Goal: Task Accomplishment & Management: Complete application form

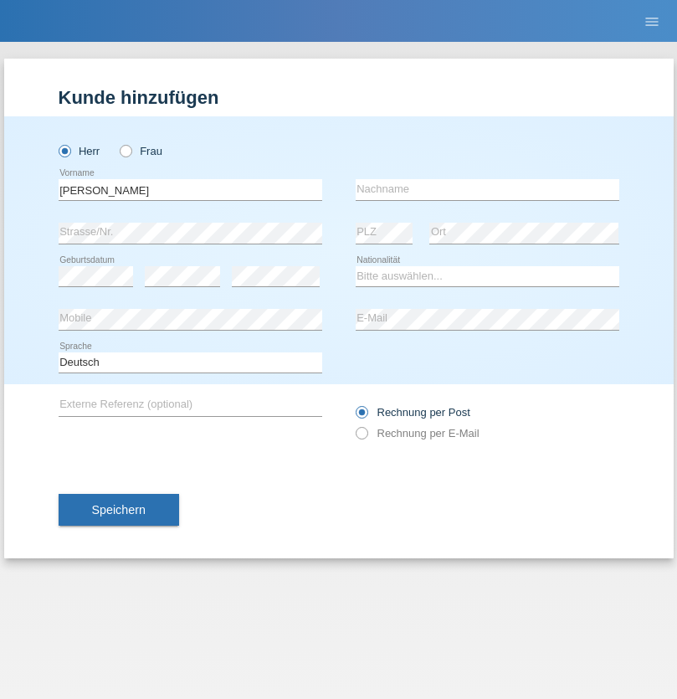
type input "[PERSON_NAME]"
click at [487, 189] on input "text" at bounding box center [488, 189] width 264 height 21
type input "[PERSON_NAME]"
select select "PT"
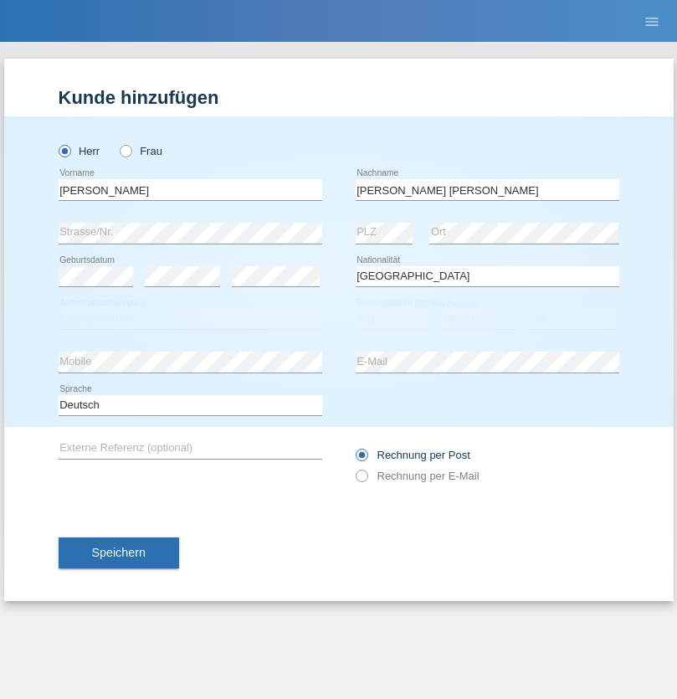
select select "C"
select select "22"
select select "02"
select select "2006"
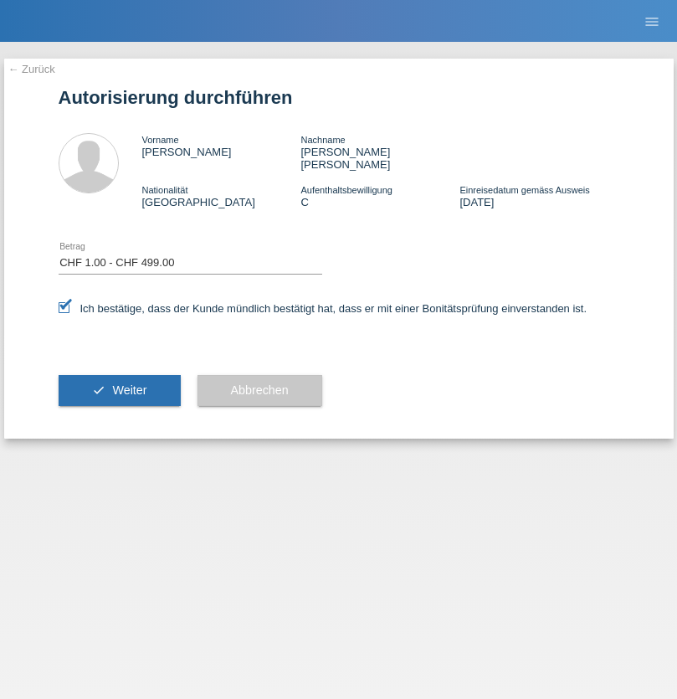
select select "1"
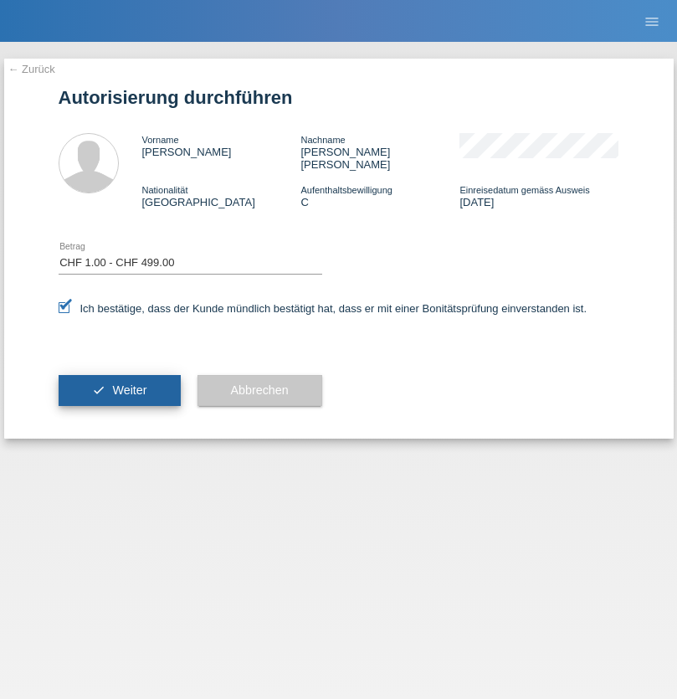
click at [119, 383] on span "Weiter" at bounding box center [129, 389] width 34 height 13
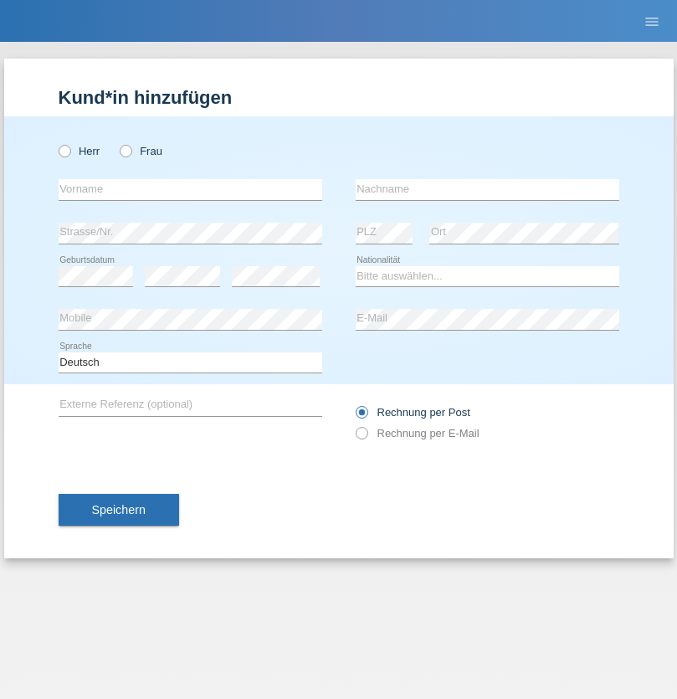
radio input "true"
click at [190, 189] on input "text" at bounding box center [191, 189] width 264 height 21
type input "Ardian"
click at [487, 189] on input "text" at bounding box center [488, 189] width 264 height 21
type input "Sadiki"
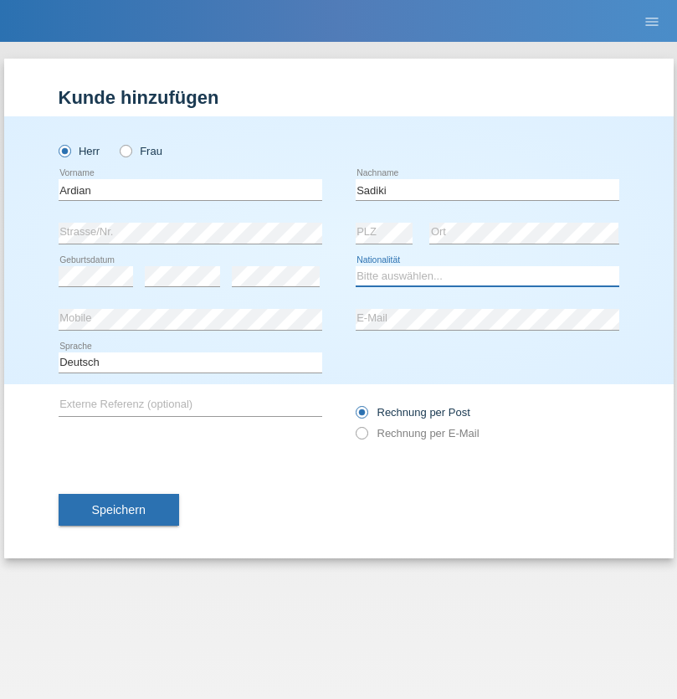
select select "XK"
select select "C"
select select "22"
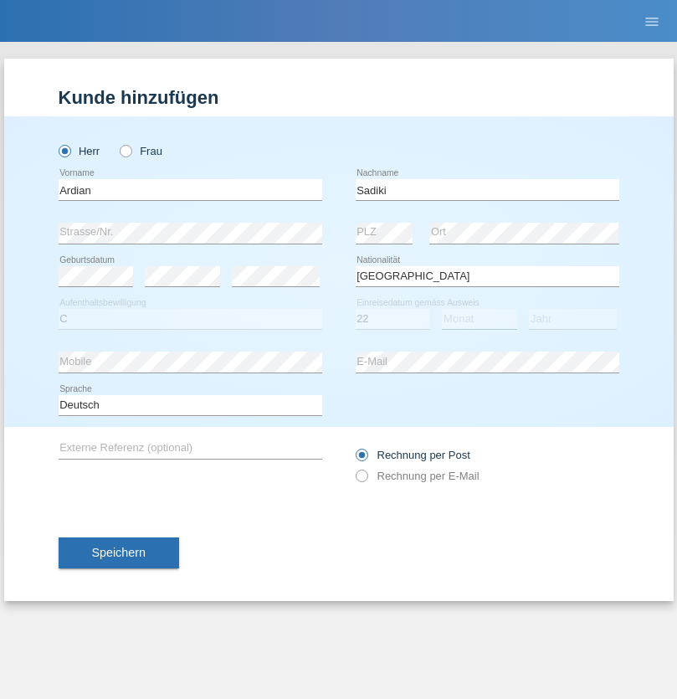
select select "10"
select select "2017"
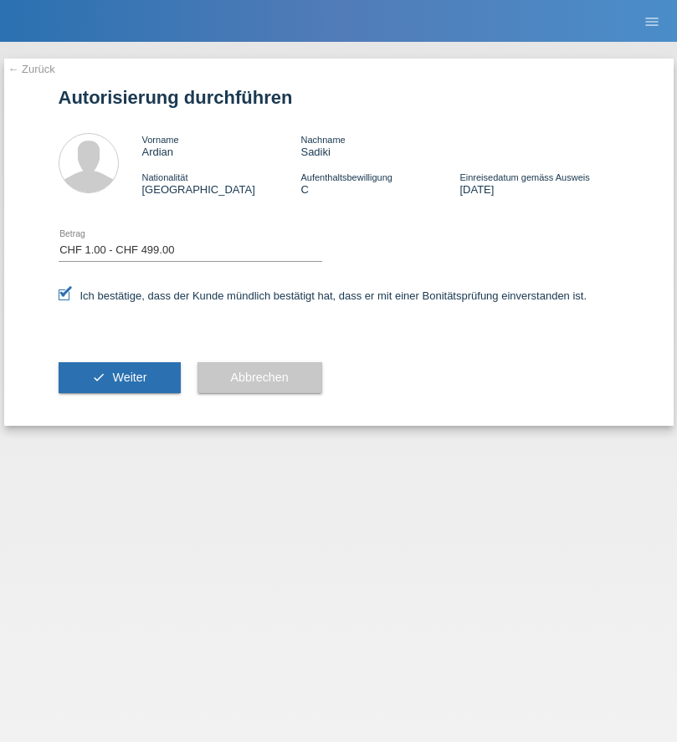
select select "1"
click at [119, 377] on span "Weiter" at bounding box center [129, 377] width 34 height 13
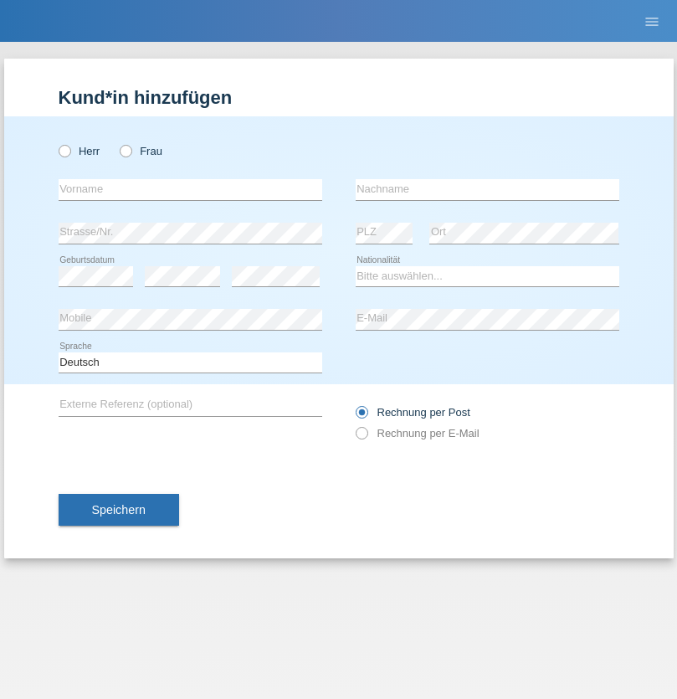
radio input "true"
click at [190, 189] on input "text" at bounding box center [191, 189] width 264 height 21
type input "Petar"
click at [487, 189] on input "text" at bounding box center [488, 189] width 264 height 21
type input "Kozomanovic"
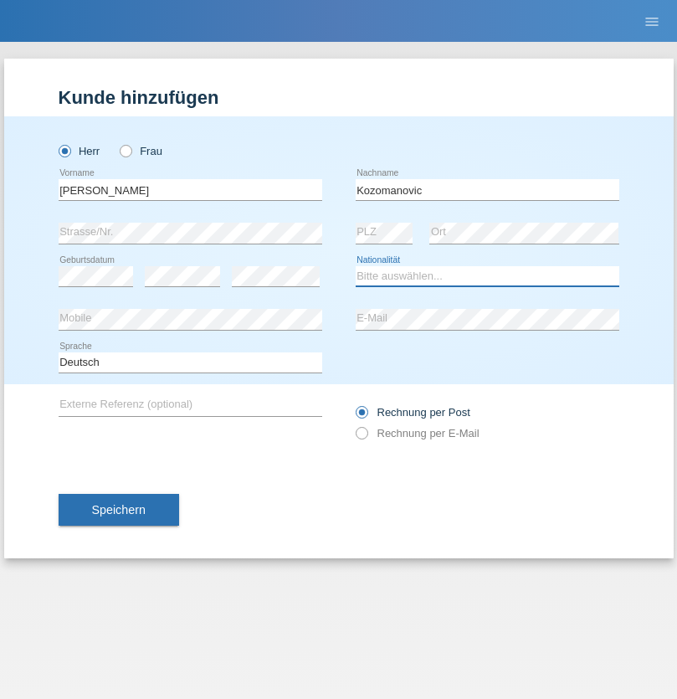
select select "RS"
select select "C"
select select "25"
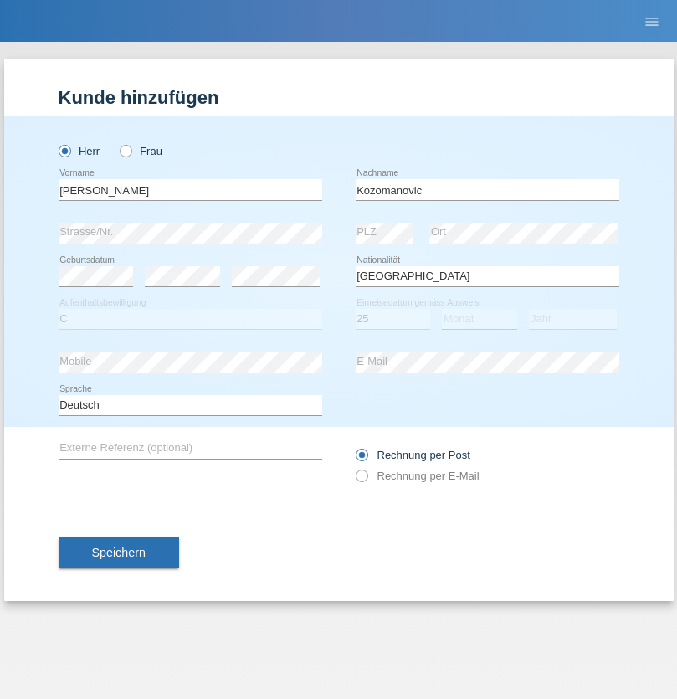
select select "05"
select select "2019"
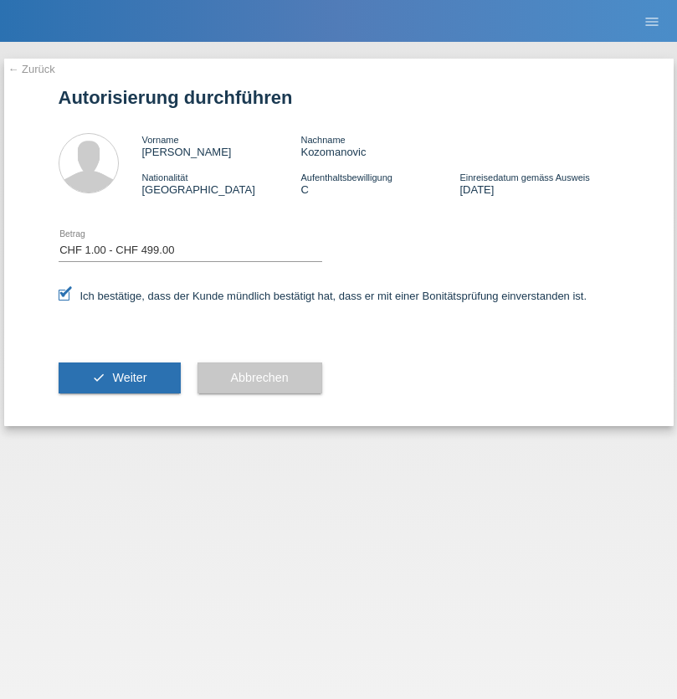
select select "1"
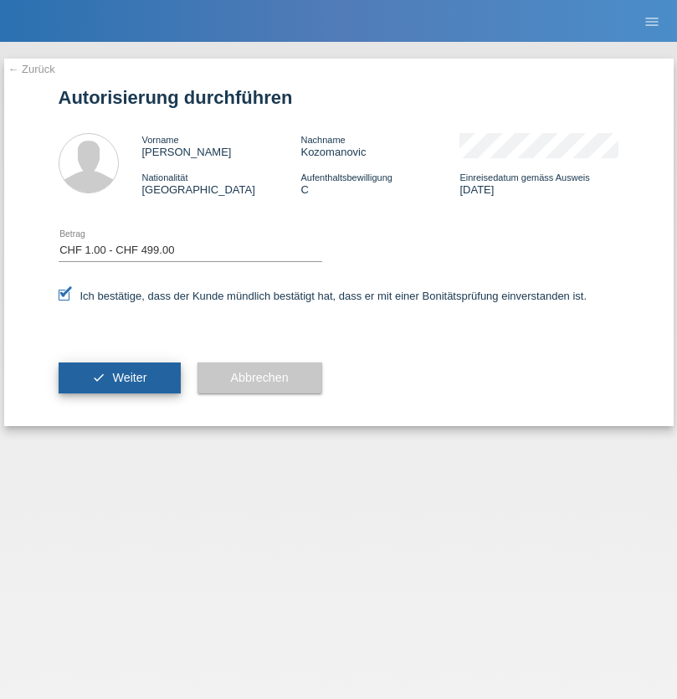
click at [119, 377] on span "Weiter" at bounding box center [129, 377] width 34 height 13
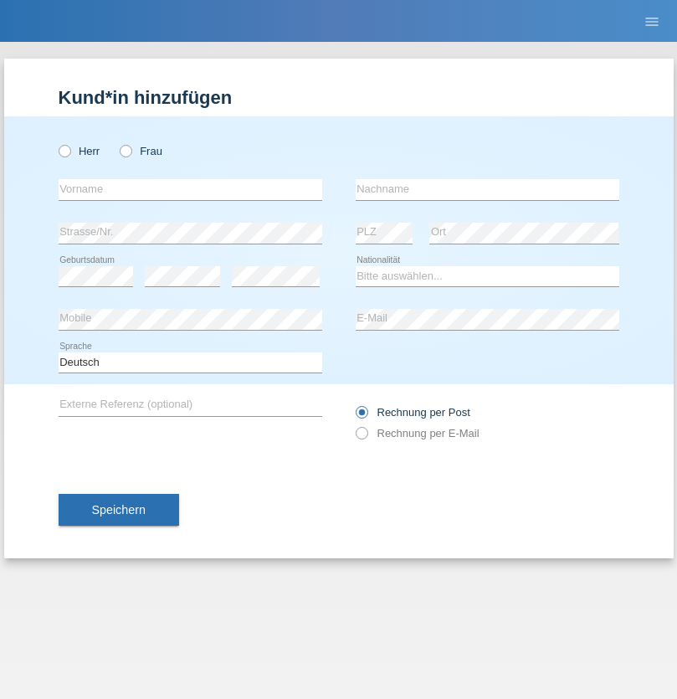
radio input "true"
click at [190, 189] on input "text" at bounding box center [191, 189] width 264 height 21
type input "Mouad"
click at [487, 189] on input "text" at bounding box center [488, 189] width 264 height 21
type input "Mekrini"
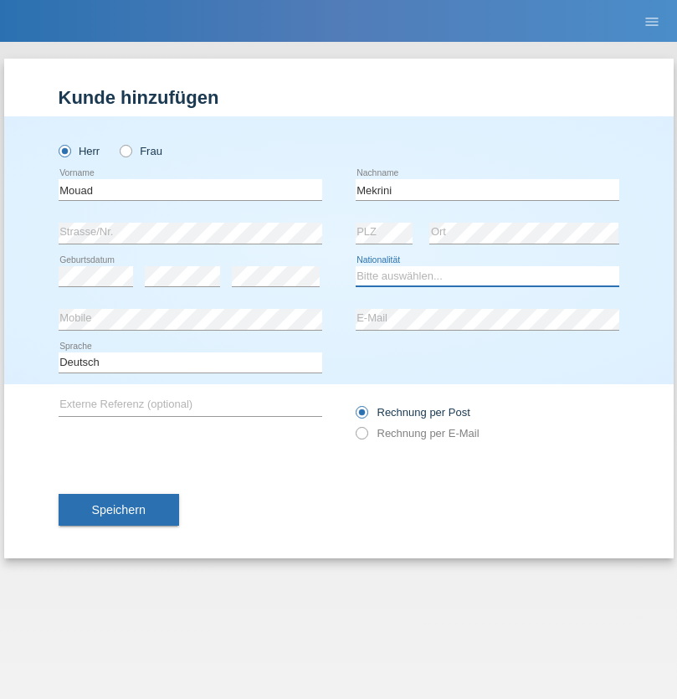
select select "BE"
select select "C"
select select "30"
select select "04"
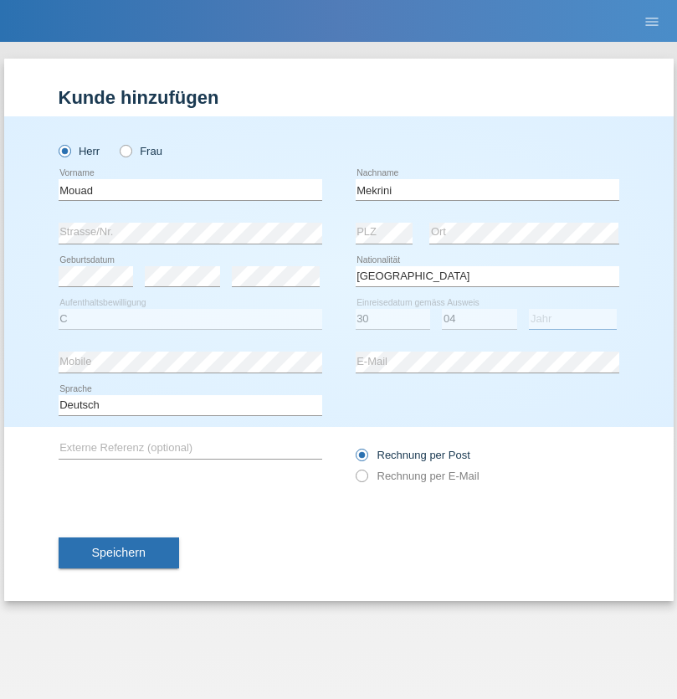
select select "2021"
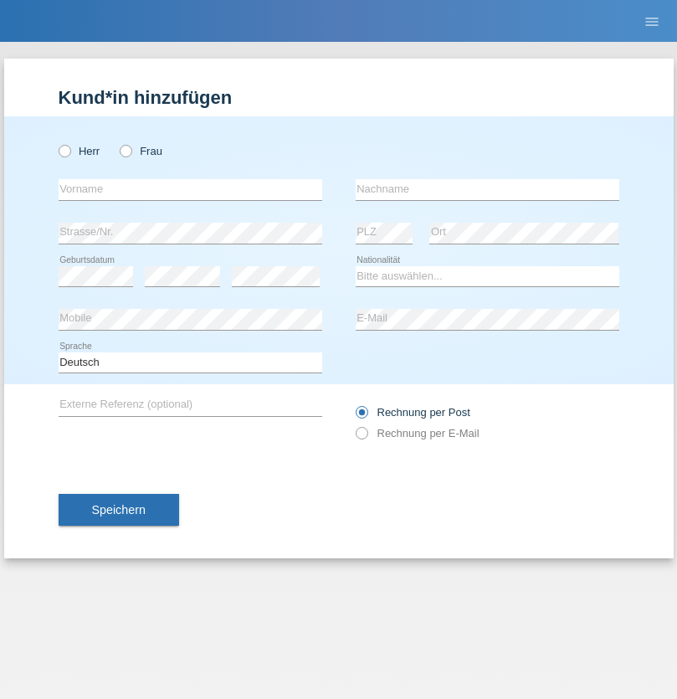
radio input "true"
click at [190, 189] on input "text" at bounding box center [191, 189] width 264 height 21
type input "Matheo"
click at [487, 189] on input "text" at bounding box center [488, 189] width 264 height 21
type input "Mory"
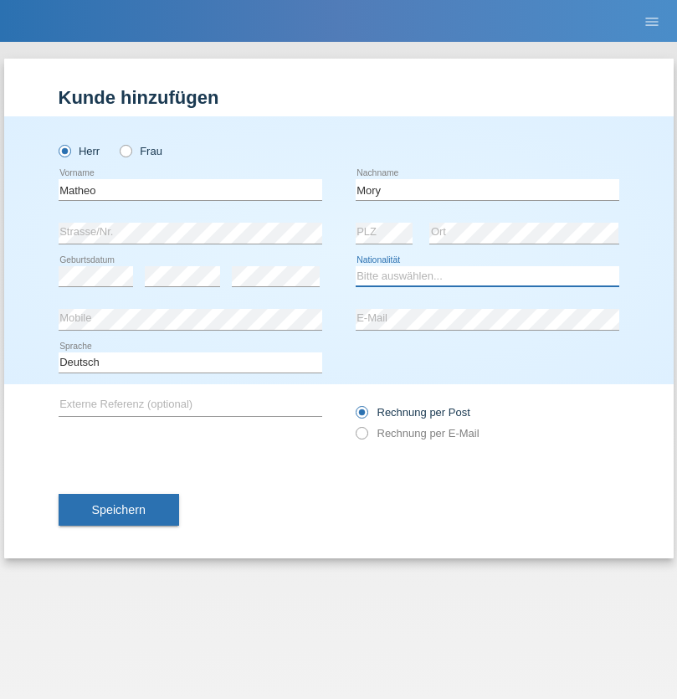
select select "CH"
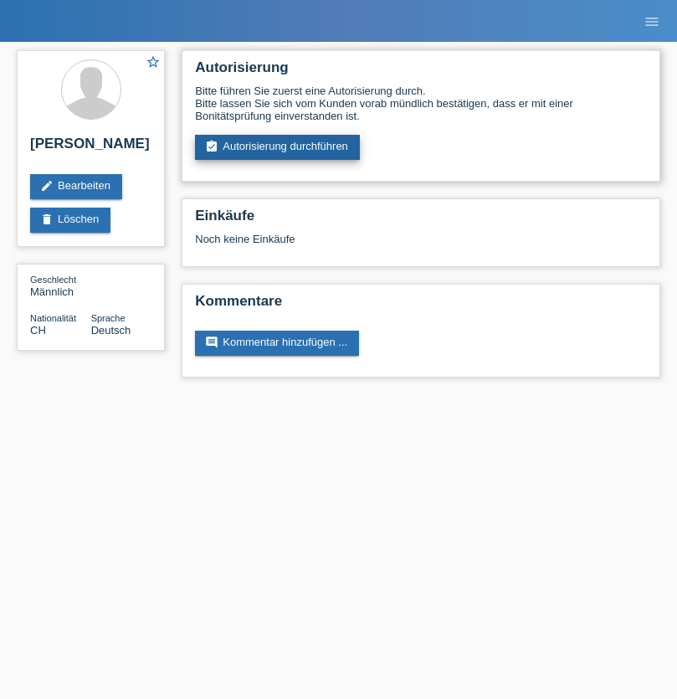
click at [278, 147] on link "assignment_turned_in Autorisierung durchführen" at bounding box center [277, 147] width 165 height 25
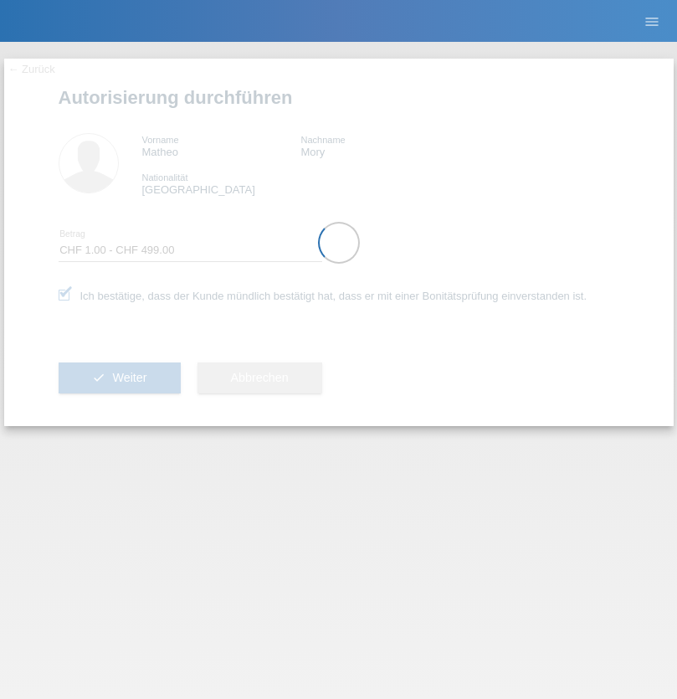
select select "1"
